Goal: Browse casually

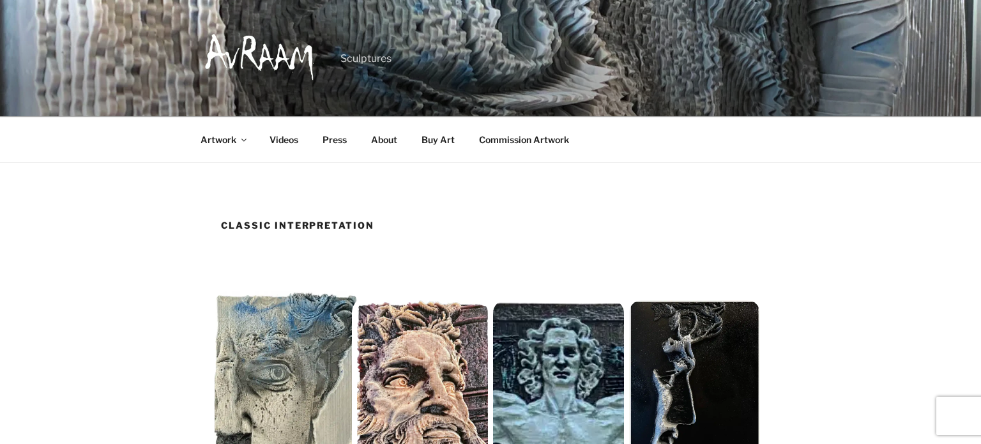
click at [273, 351] on img at bounding box center [287, 389] width 144 height 197
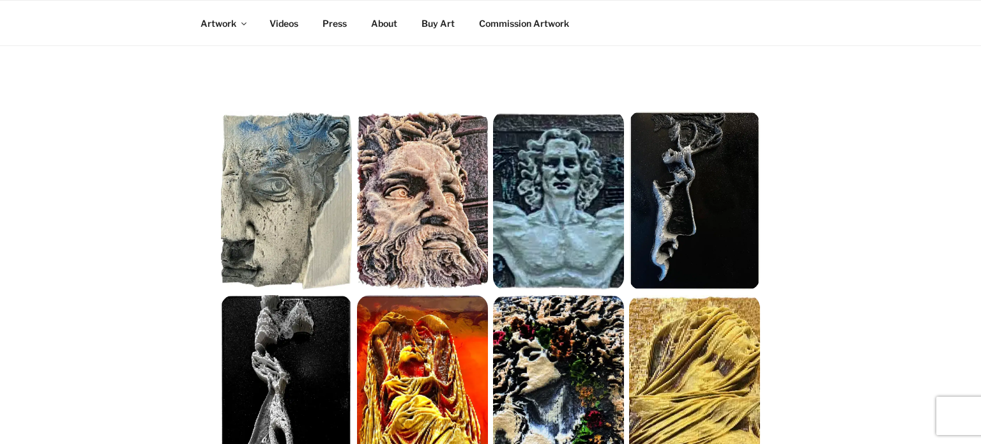
scroll to position [190, 0]
